Goal: Book appointment/travel/reservation

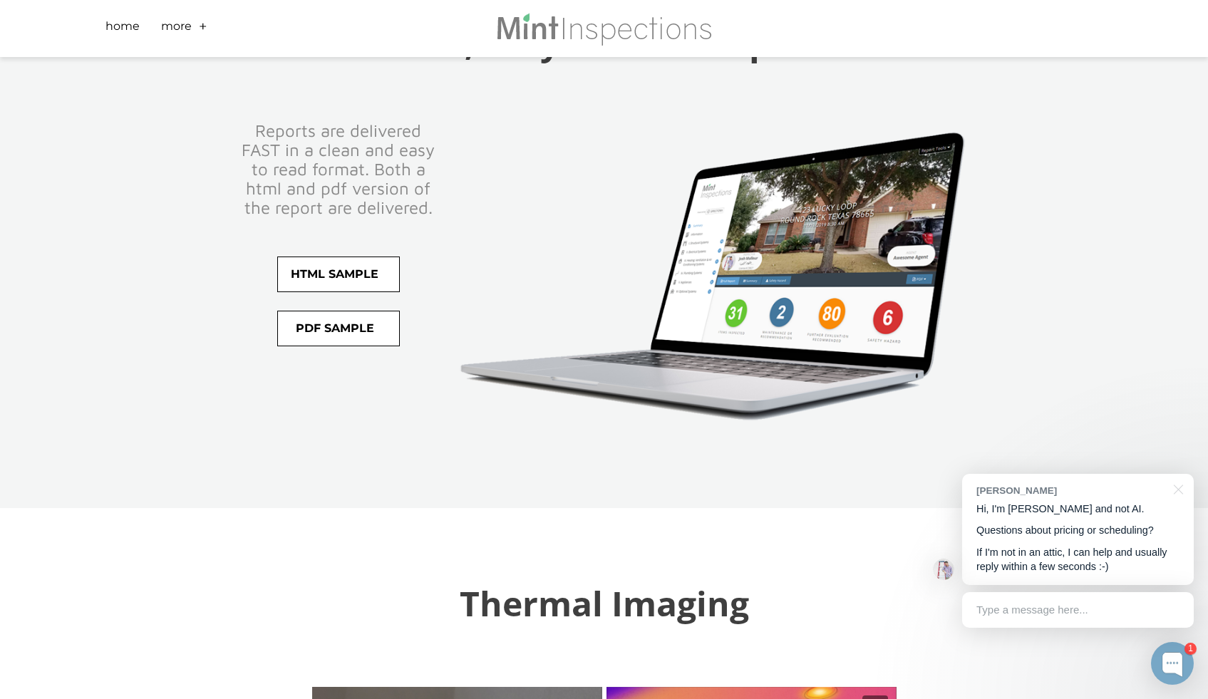
scroll to position [2937, 0]
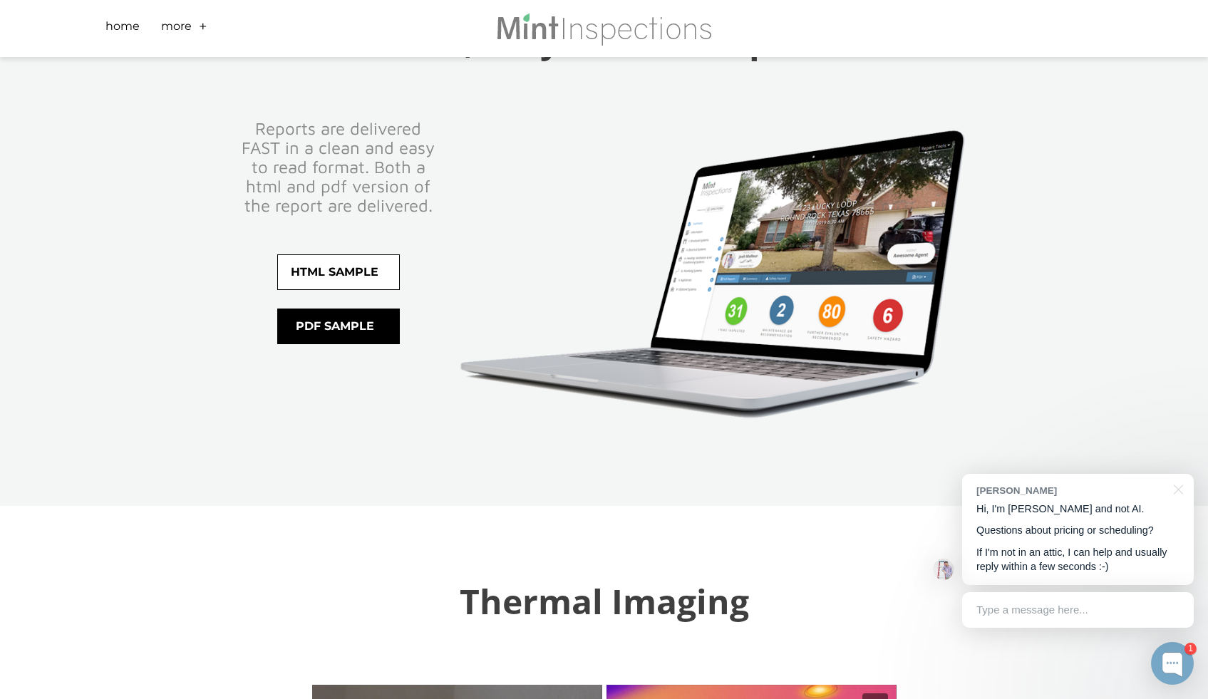
click at [352, 309] on span "pdf sample" at bounding box center [338, 326] width 121 height 34
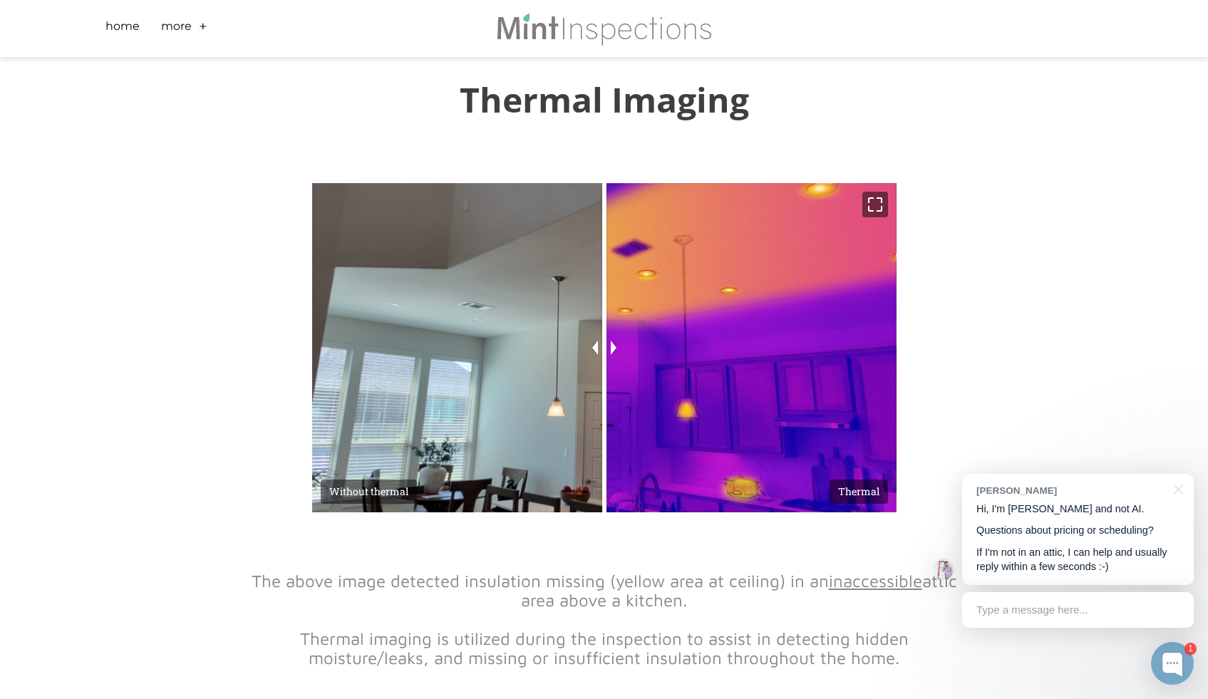
scroll to position [3437, 0]
click at [1180, 492] on div at bounding box center [1176, 488] width 36 height 29
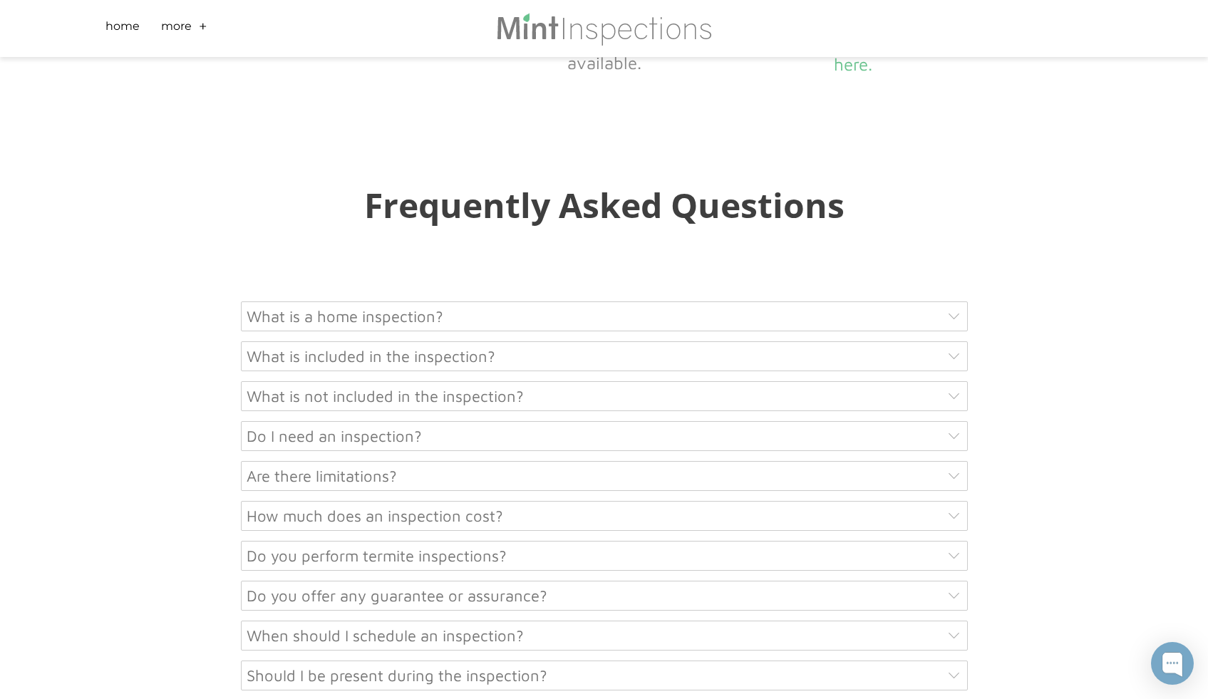
scroll to position [6746, 0]
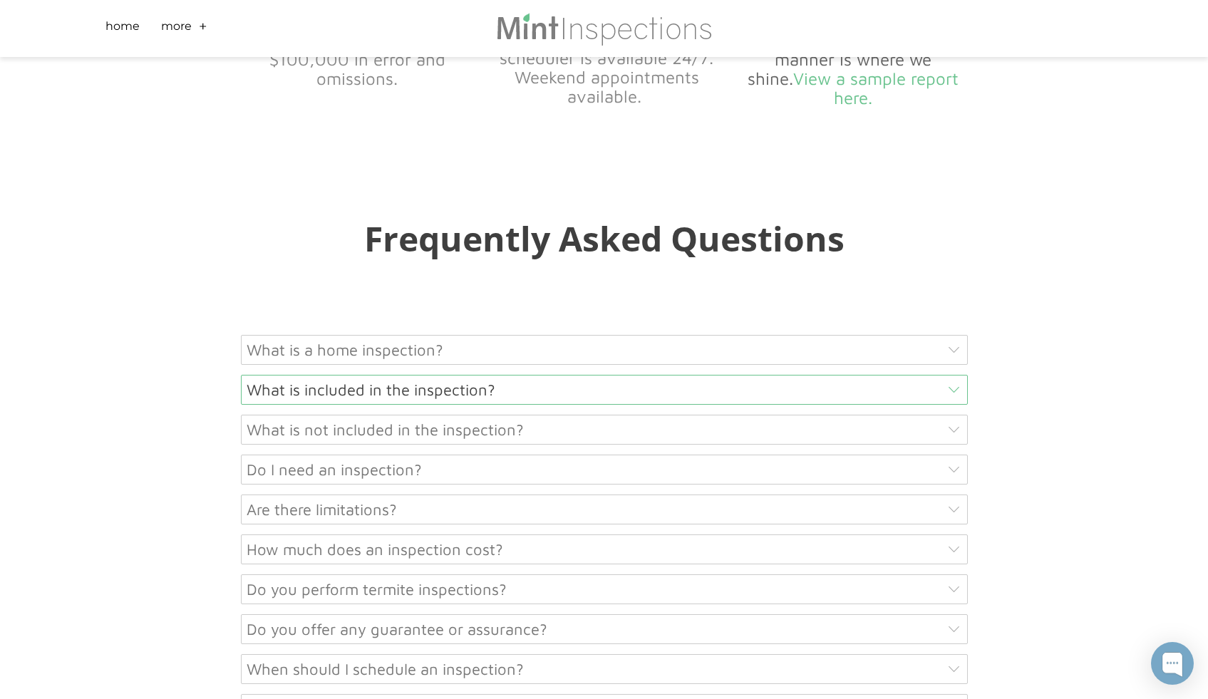
click at [913, 375] on div "What is included in the inspection?" at bounding box center [604, 390] width 727 height 30
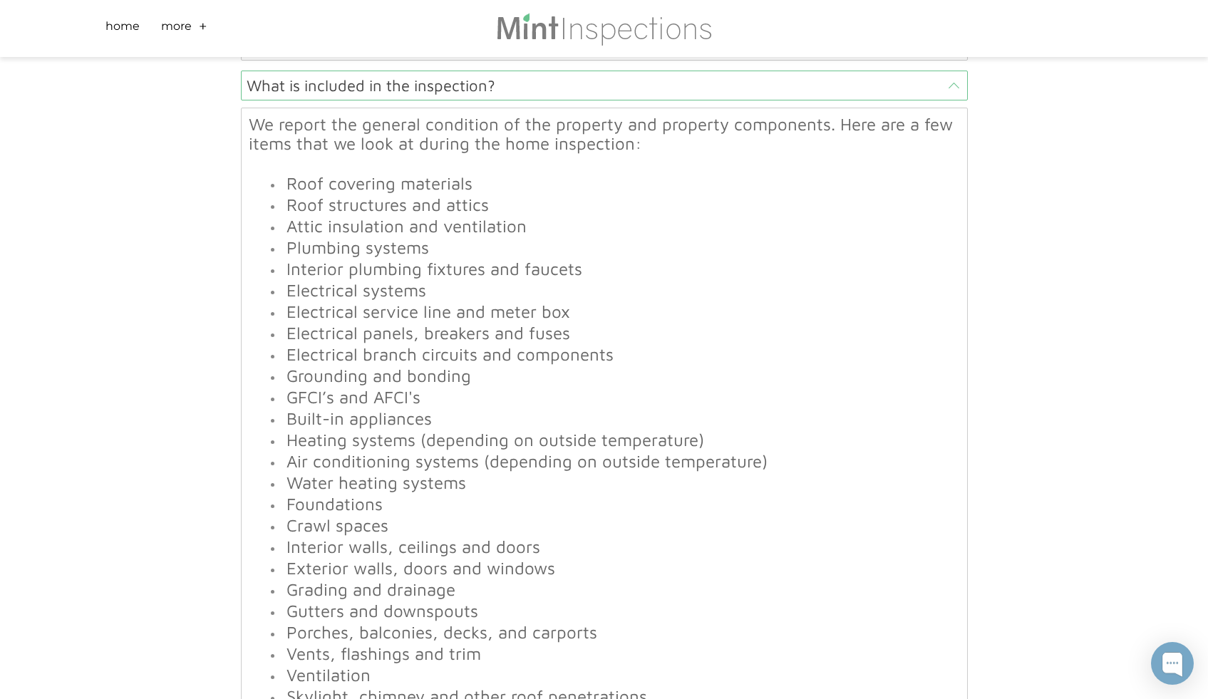
scroll to position [7088, 0]
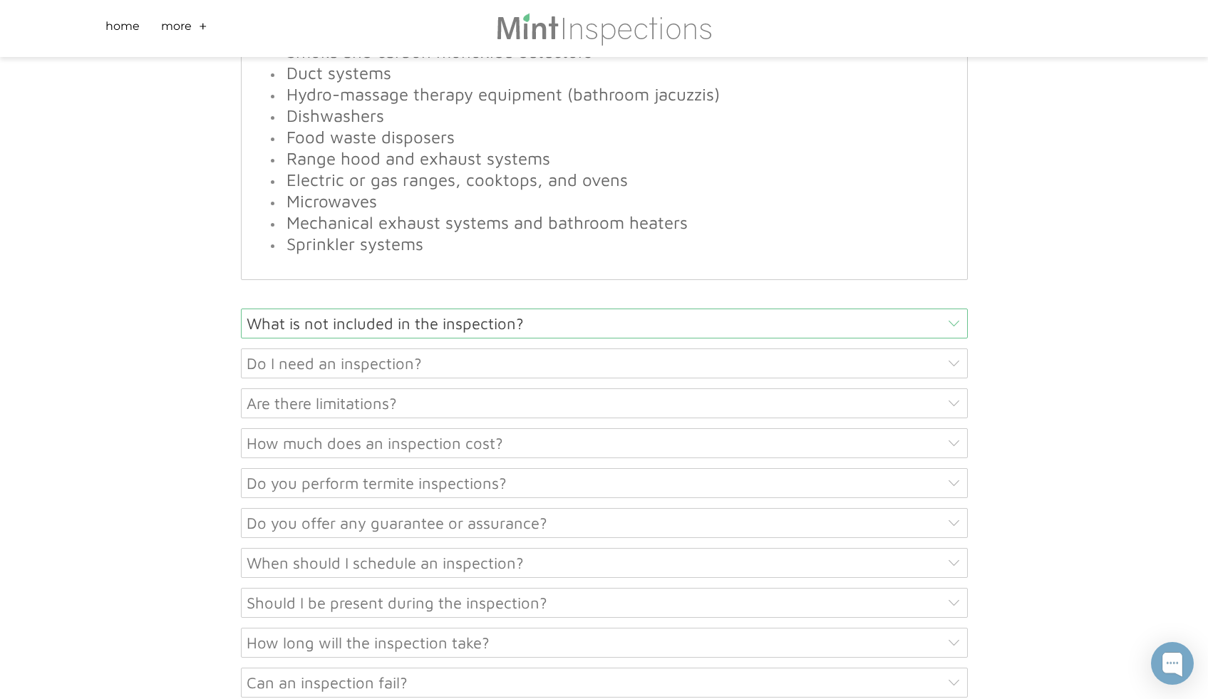
click at [488, 308] on div "What is not included in the inspection?" at bounding box center [604, 323] width 727 height 30
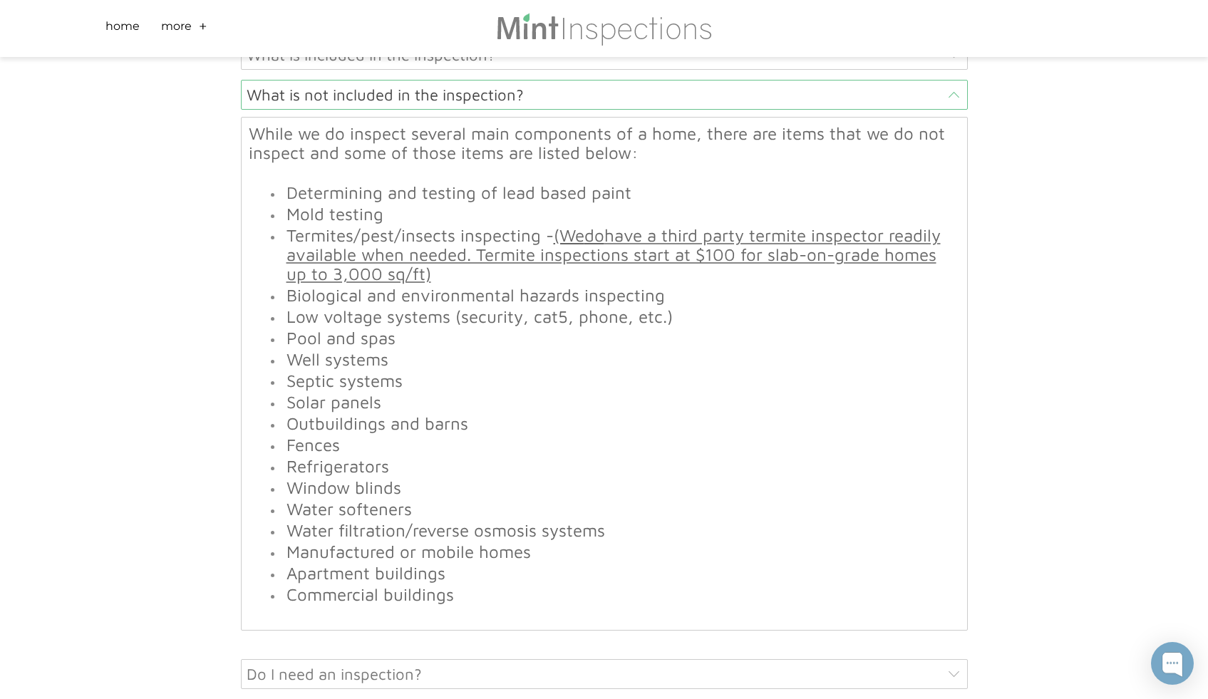
scroll to position [7305, 0]
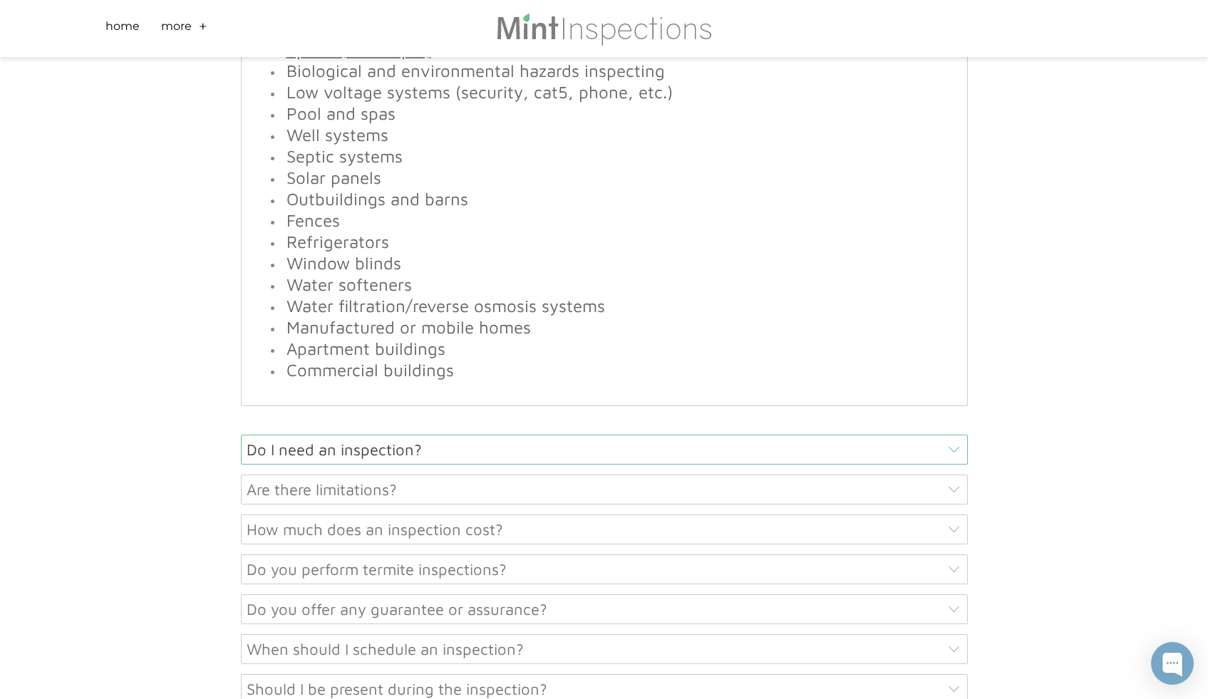
click at [427, 435] on div "Do I need an inspection?" at bounding box center [604, 450] width 727 height 30
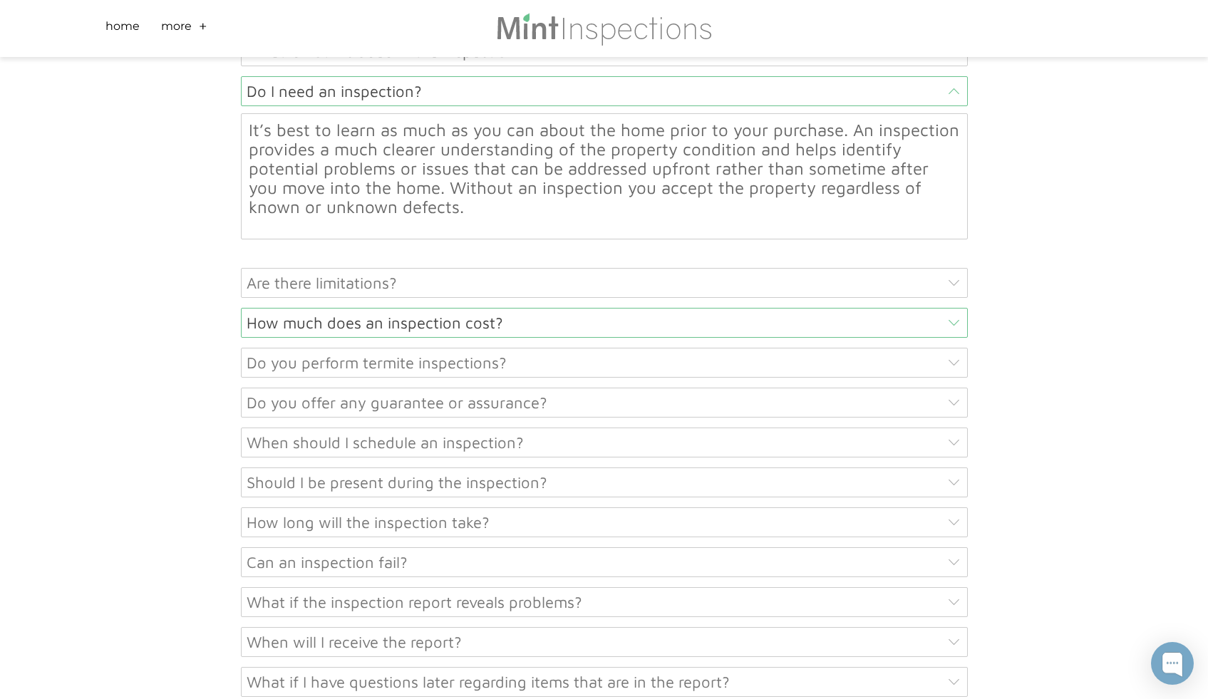
click at [421, 308] on div "How much does an inspection cost?" at bounding box center [604, 323] width 727 height 30
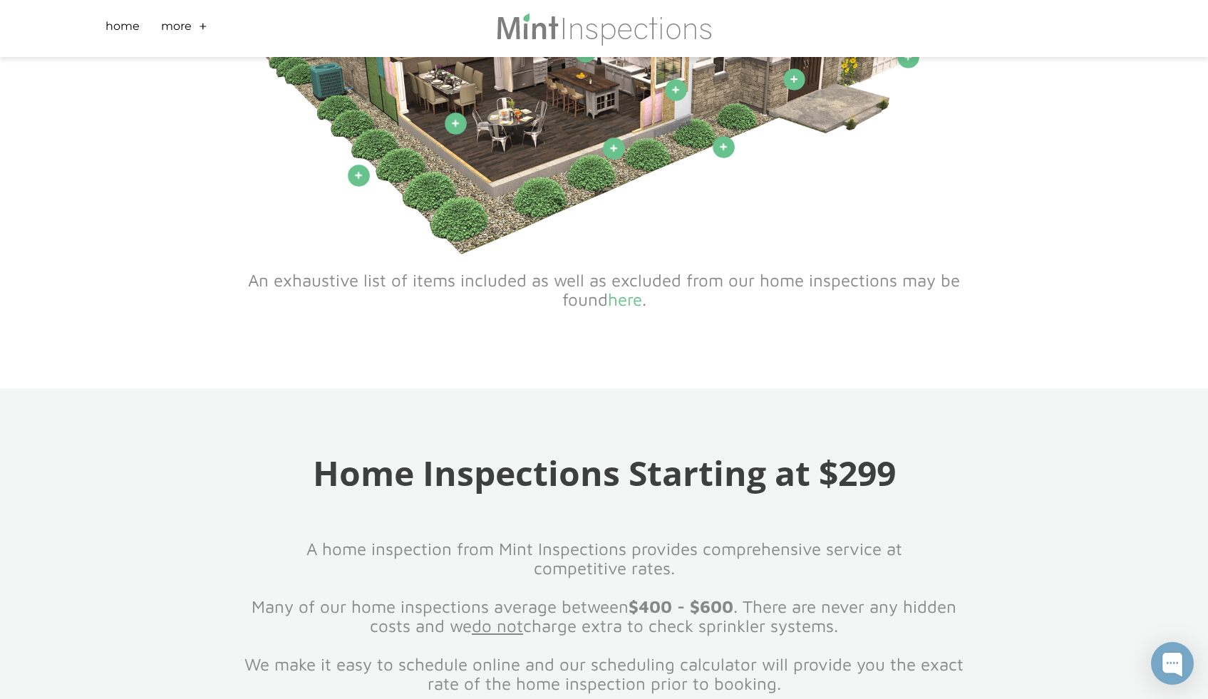
scroll to position [0, 0]
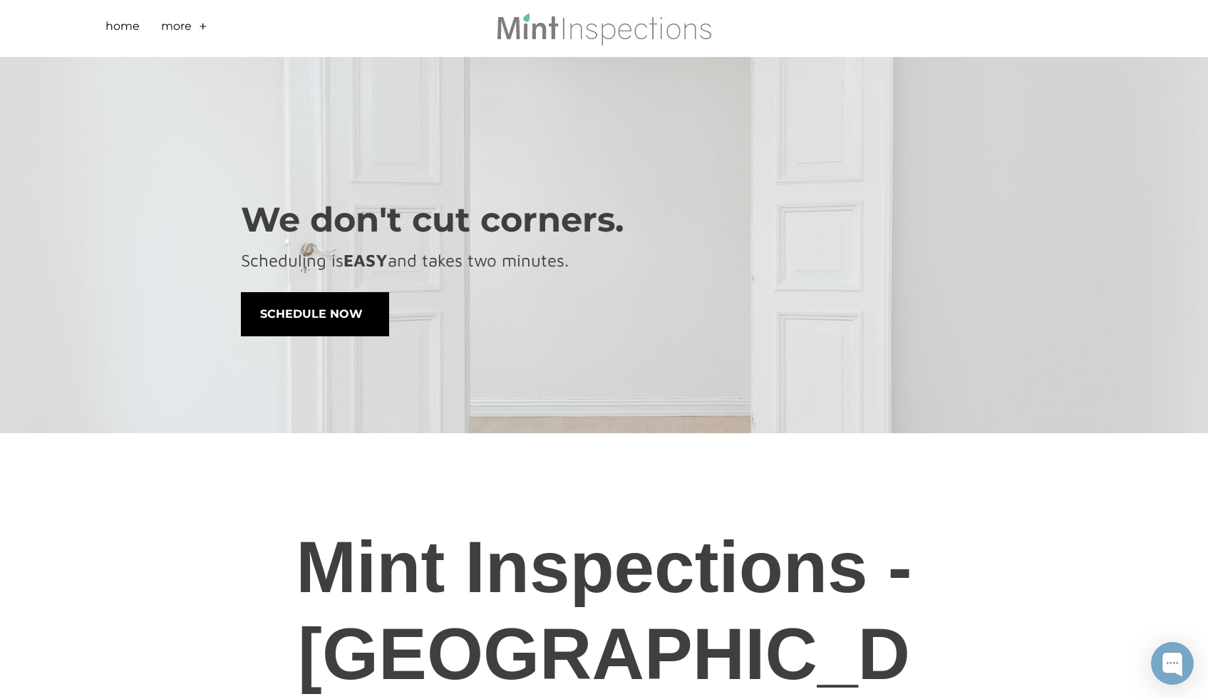
click at [303, 316] on span "schedule now" at bounding box center [315, 314] width 147 height 43
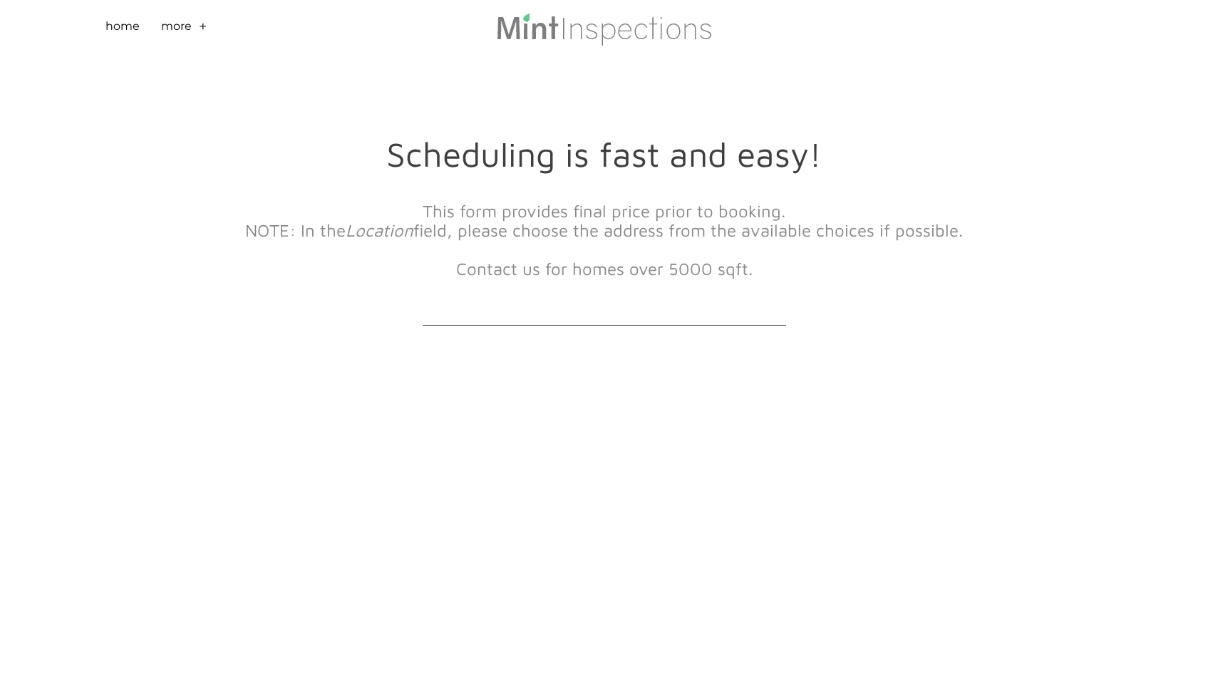
click at [533, 295] on div "This form provides final price prior to booking. NOTE: In the Location field, p…" at bounding box center [604, 247] width 727 height 125
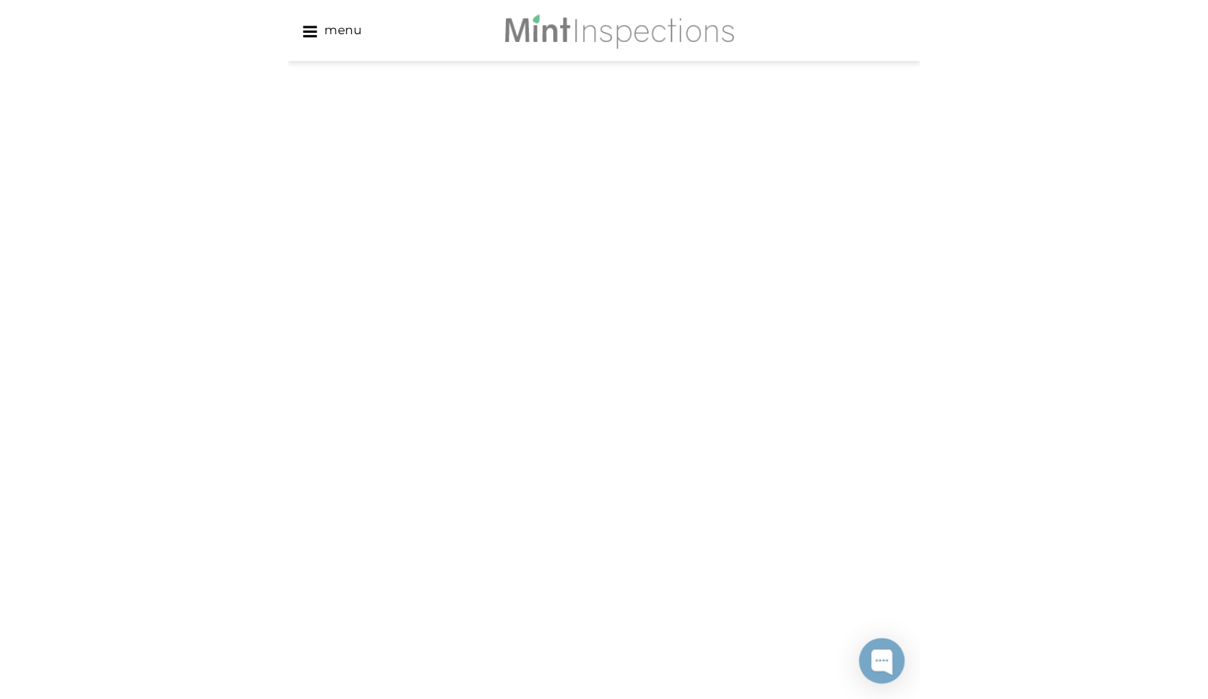
scroll to position [281, 0]
